Goal: Check status: Check status

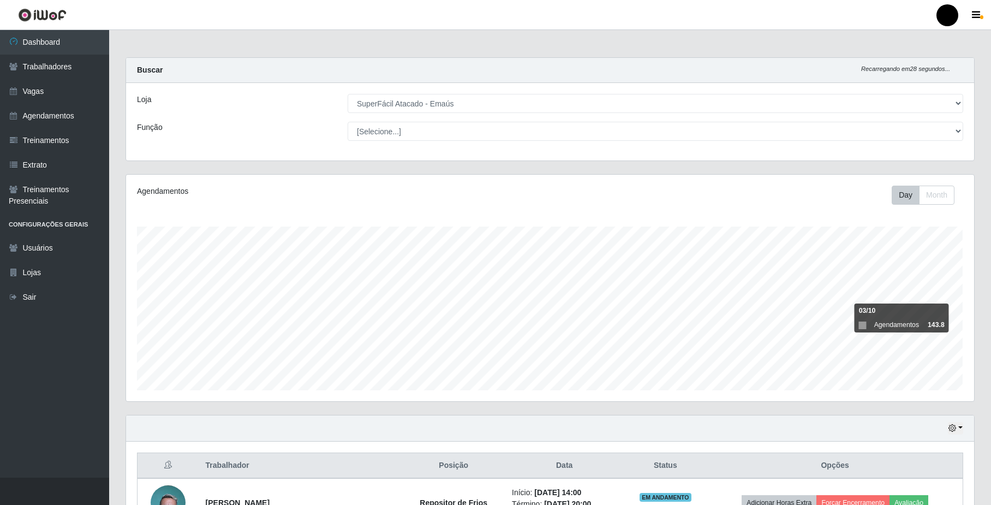
select select "407"
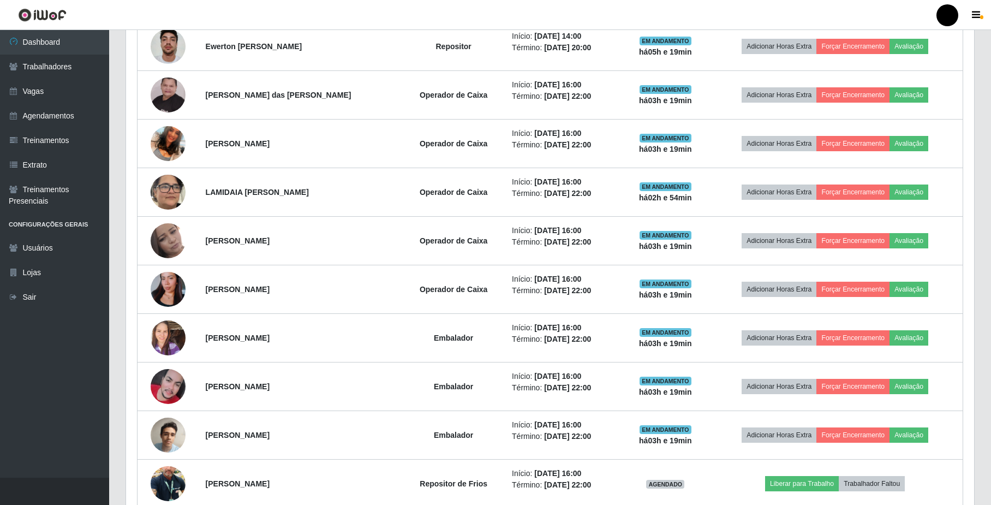
scroll to position [564, 0]
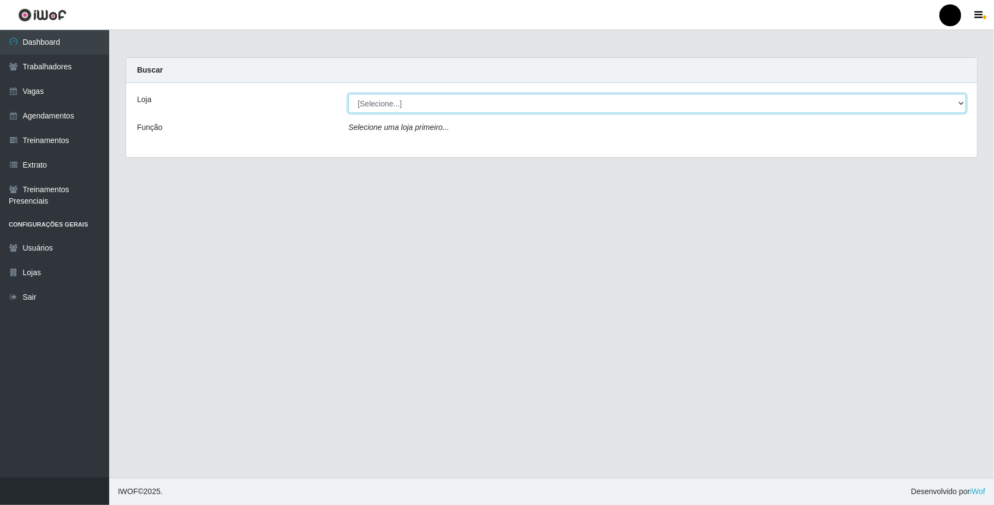
click at [956, 103] on select "[Selecione...] SuperFácil Atacado - Emaús" at bounding box center [657, 103] width 618 height 19
click at [948, 108] on select "[Selecione...] SuperFácil Atacado - Emaús" at bounding box center [657, 103] width 618 height 19
select select "407"
click at [348, 94] on select "[Selecione...] SuperFácil Atacado - Emaús" at bounding box center [657, 103] width 618 height 19
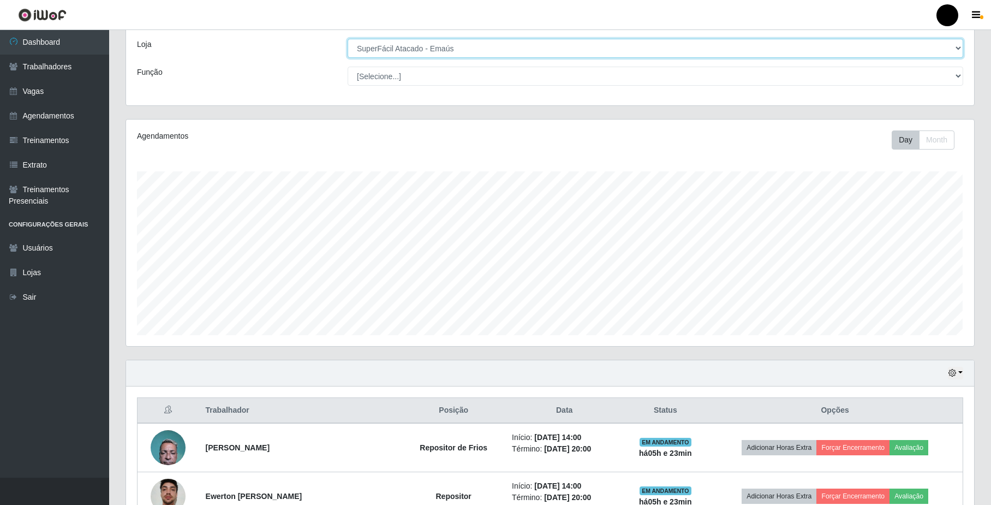
scroll to position [55, 0]
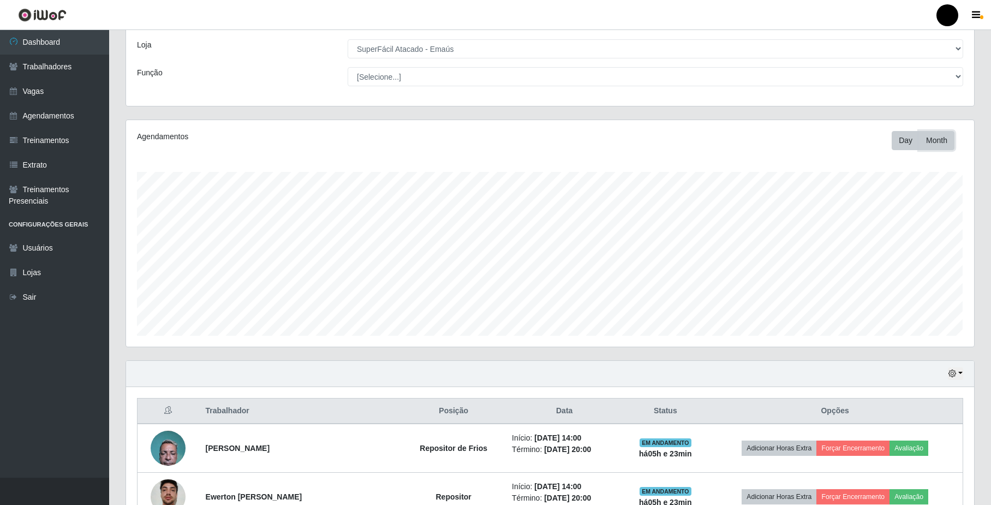
click at [935, 143] on button "Month" at bounding box center [936, 140] width 35 height 19
click at [902, 143] on button "Day" at bounding box center [905, 140] width 28 height 19
click at [955, 369] on button "button" at bounding box center [955, 373] width 15 height 13
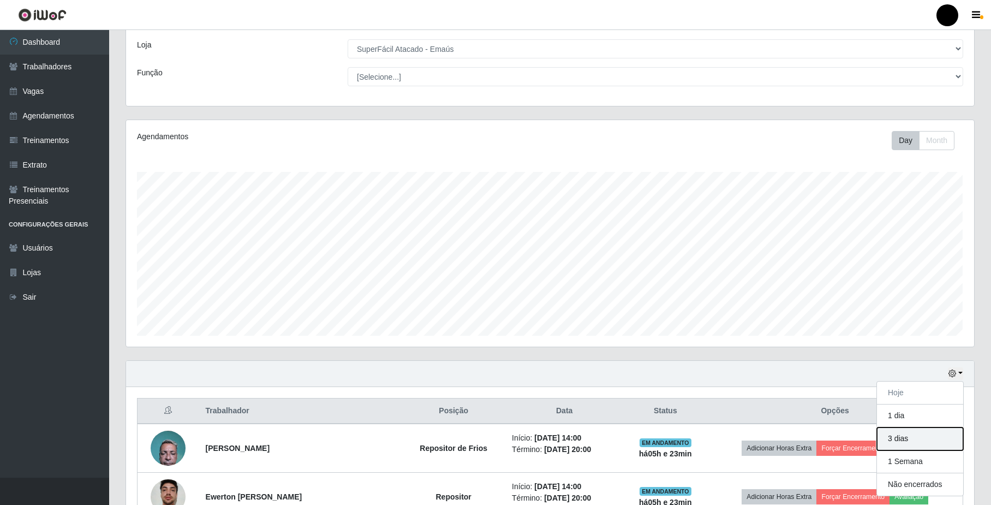
click at [939, 443] on button "3 dias" at bounding box center [920, 438] width 86 height 23
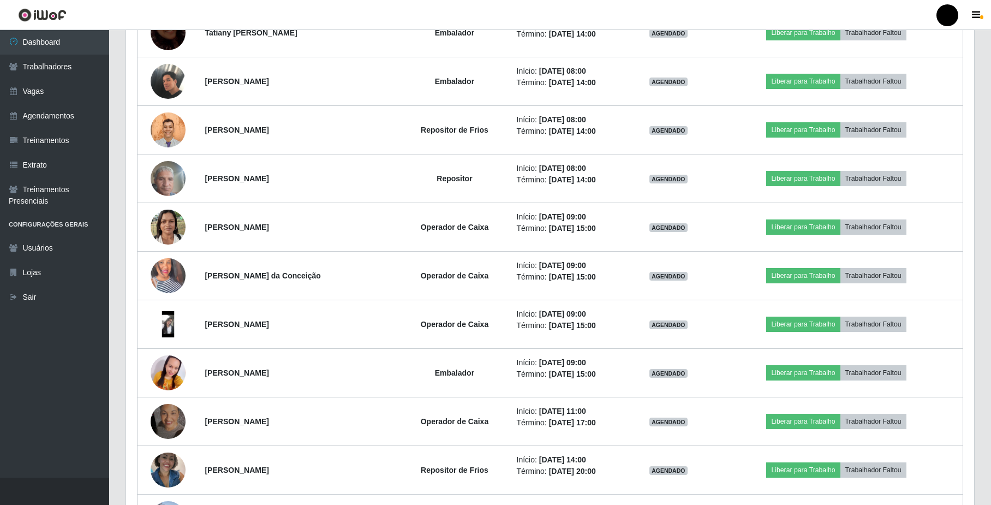
scroll to position [1073, 0]
